Goal: Task Accomplishment & Management: Manage account settings

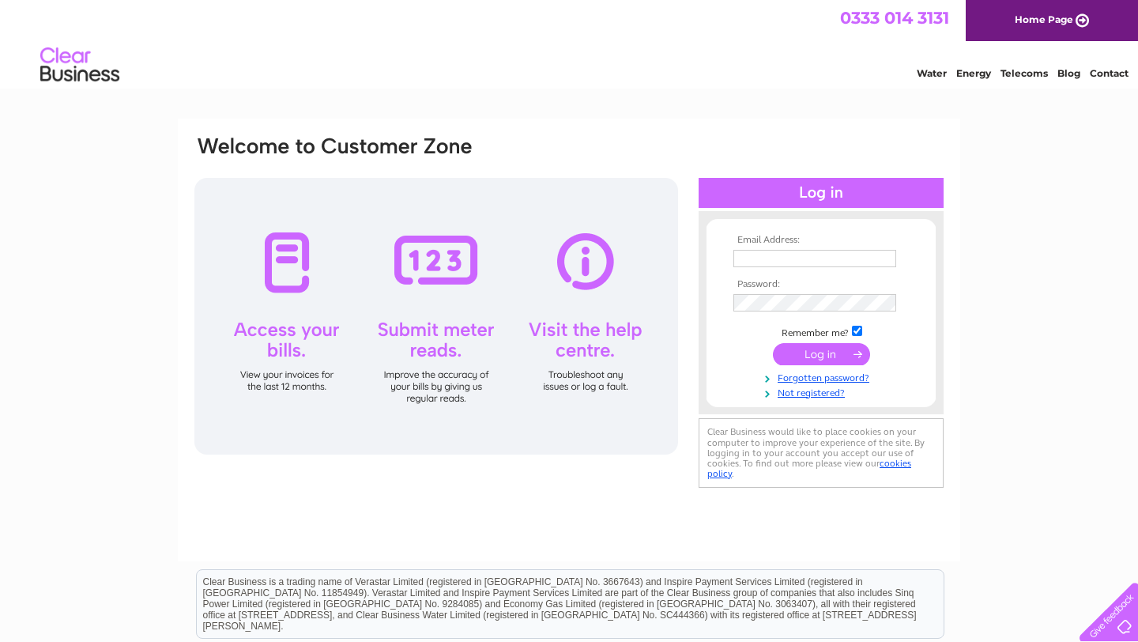
type input "[EMAIL_ADDRESS][DOMAIN_NAME]"
click at [818, 352] on input "submit" at bounding box center [821, 354] width 97 height 22
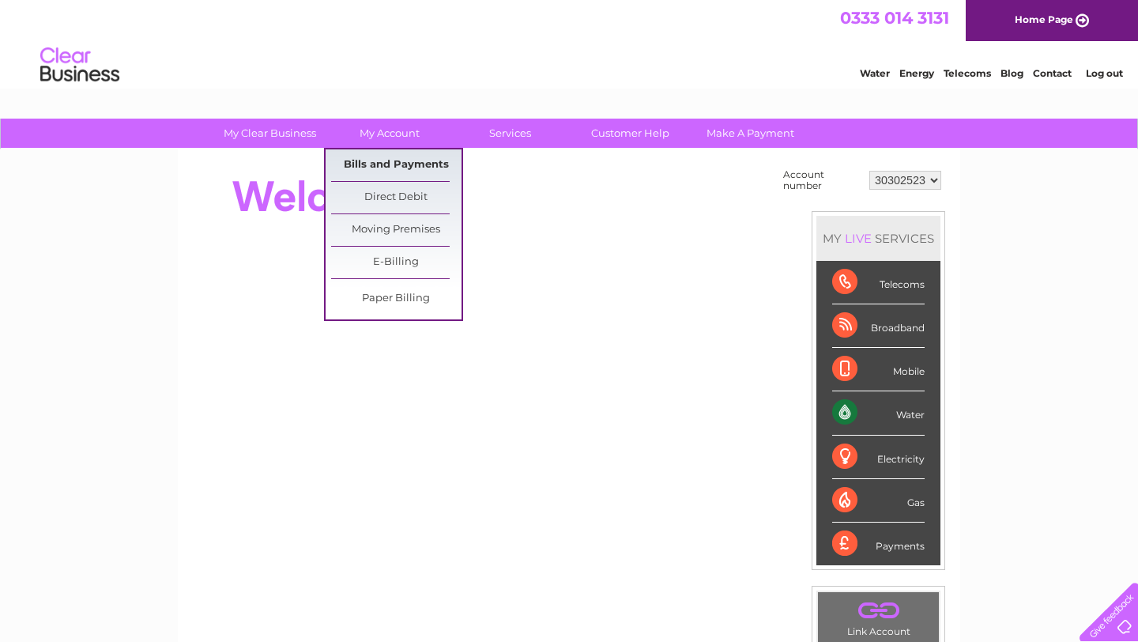
click at [371, 160] on link "Bills and Payments" at bounding box center [396, 165] width 130 height 32
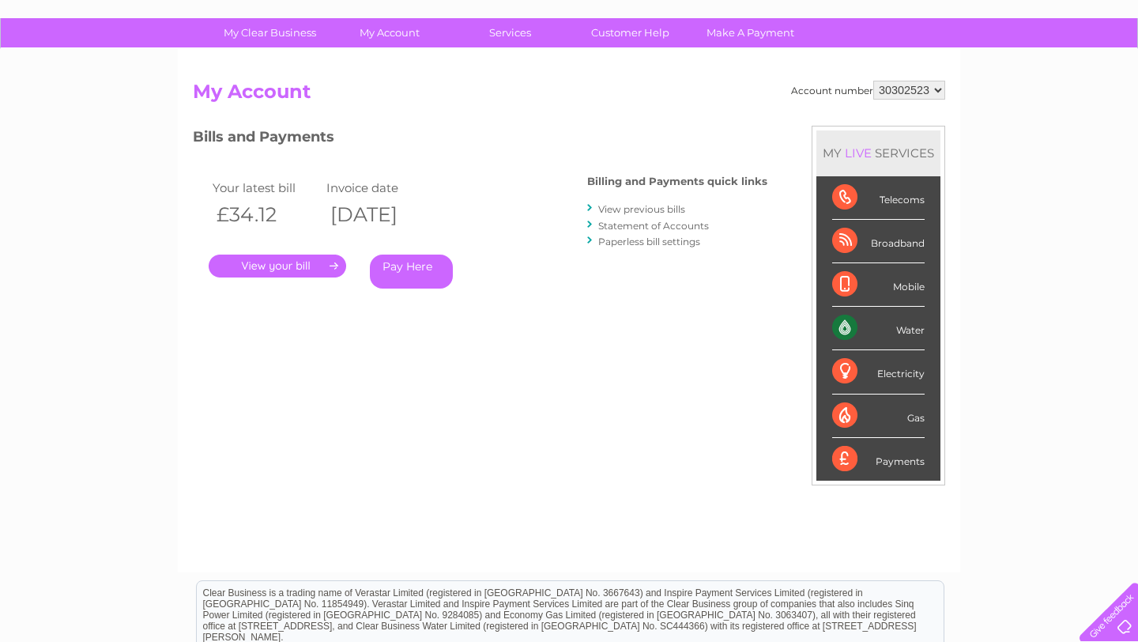
scroll to position [101, 0]
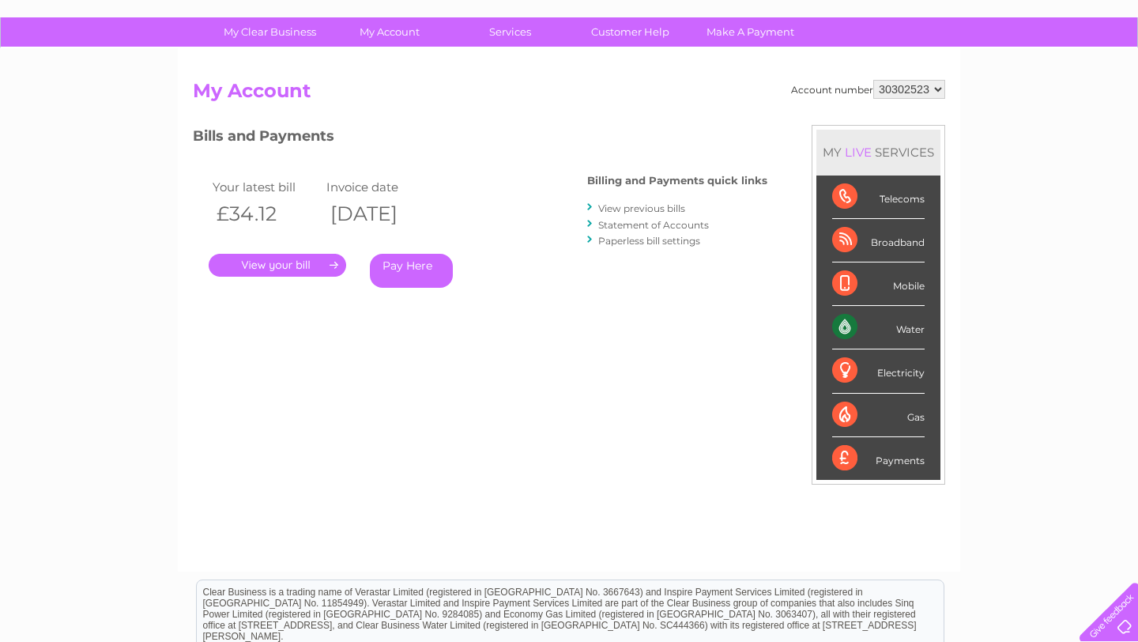
click at [645, 225] on link "Statement of Accounts" at bounding box center [653, 225] width 111 height 12
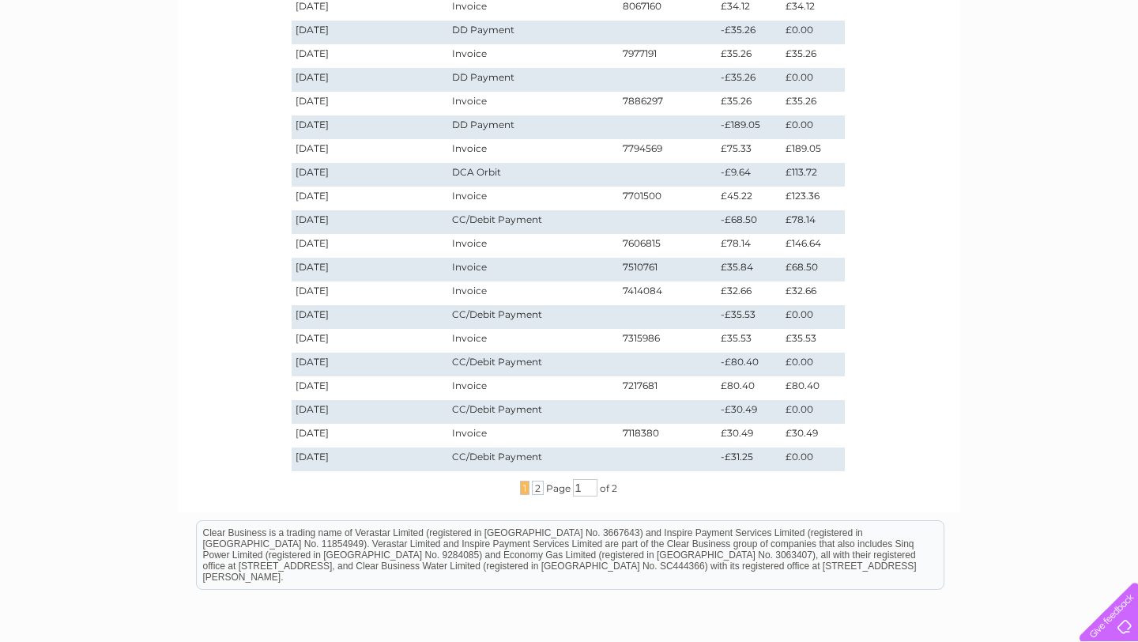
scroll to position [301, 0]
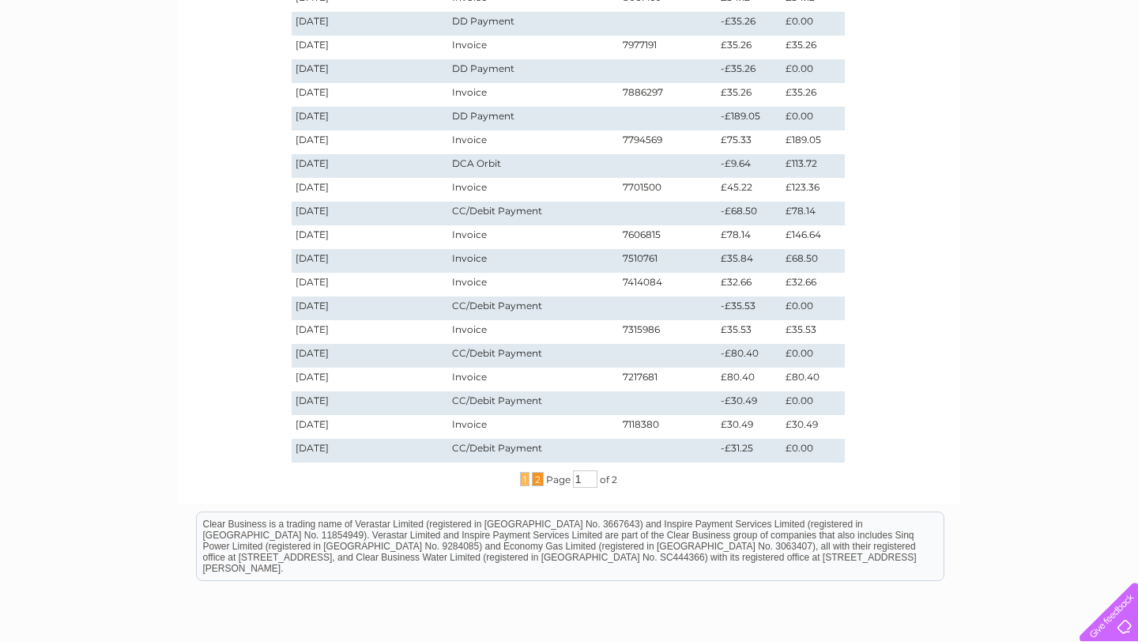
click at [535, 481] on span "2" at bounding box center [538, 479] width 12 height 14
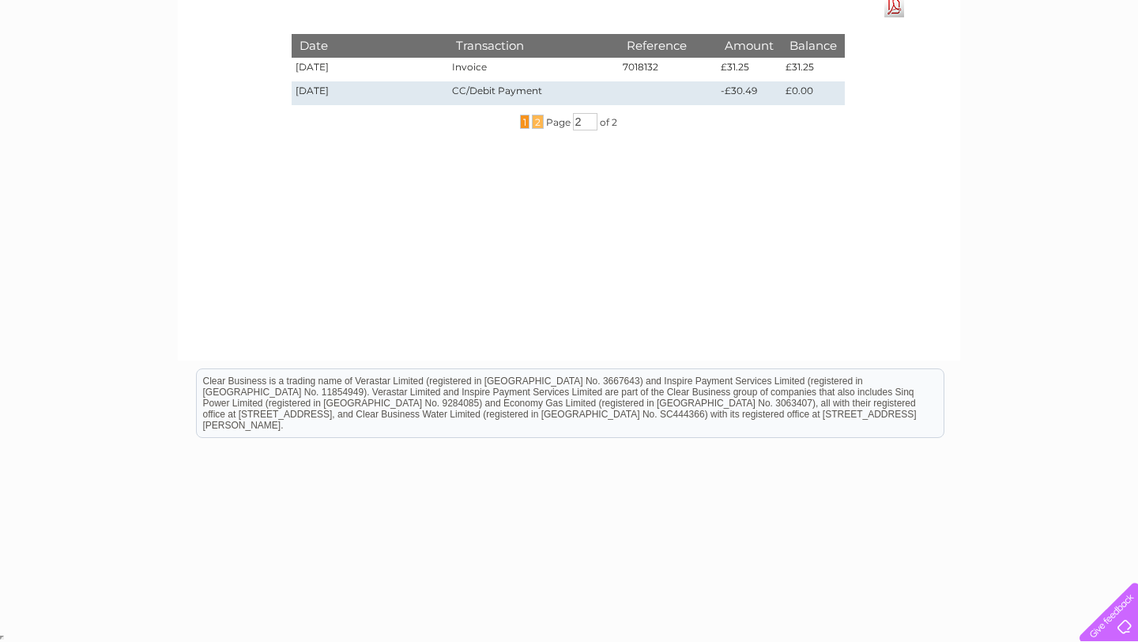
click at [520, 123] on span "1" at bounding box center [524, 122] width 9 height 14
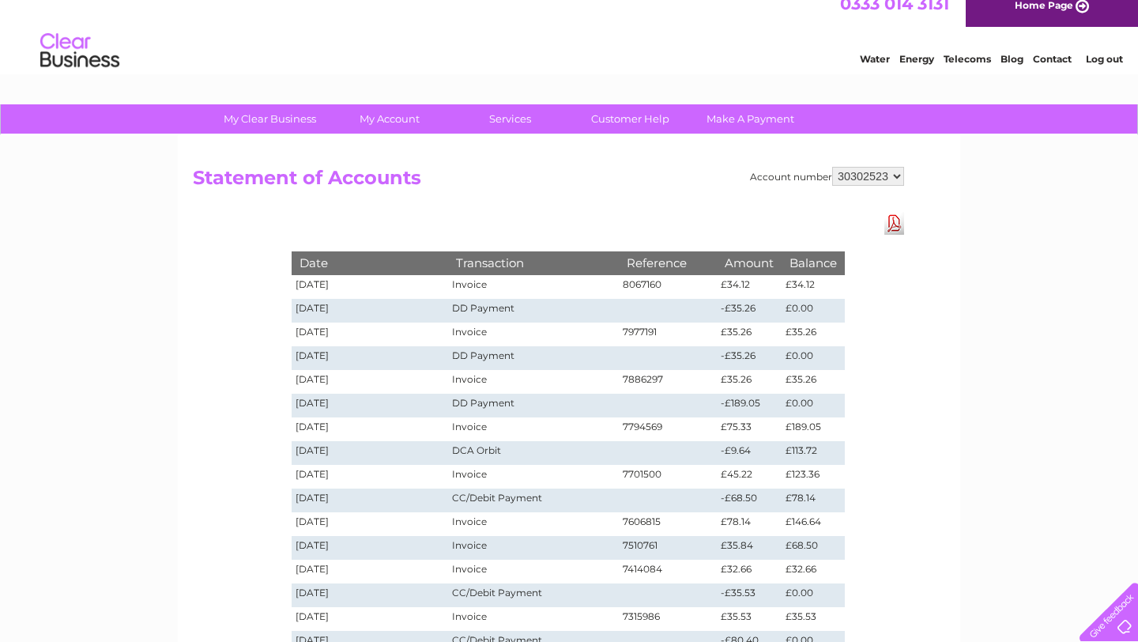
scroll to position [0, 0]
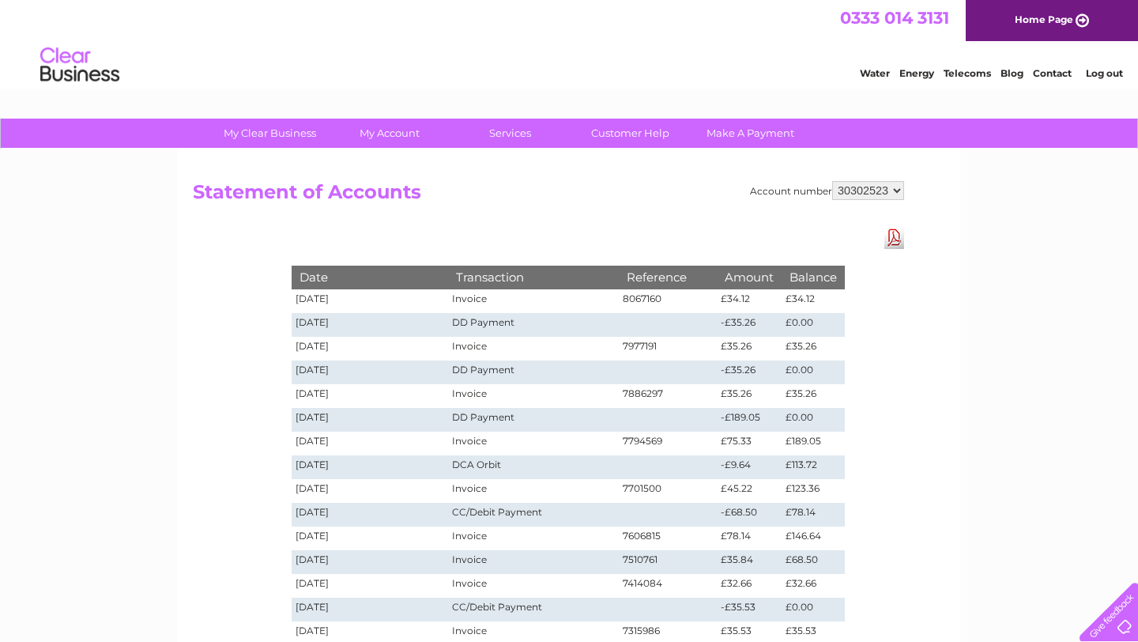
click at [899, 239] on link "Download Pdf" at bounding box center [894, 237] width 20 height 23
